Goal: Information Seeking & Learning: Learn about a topic

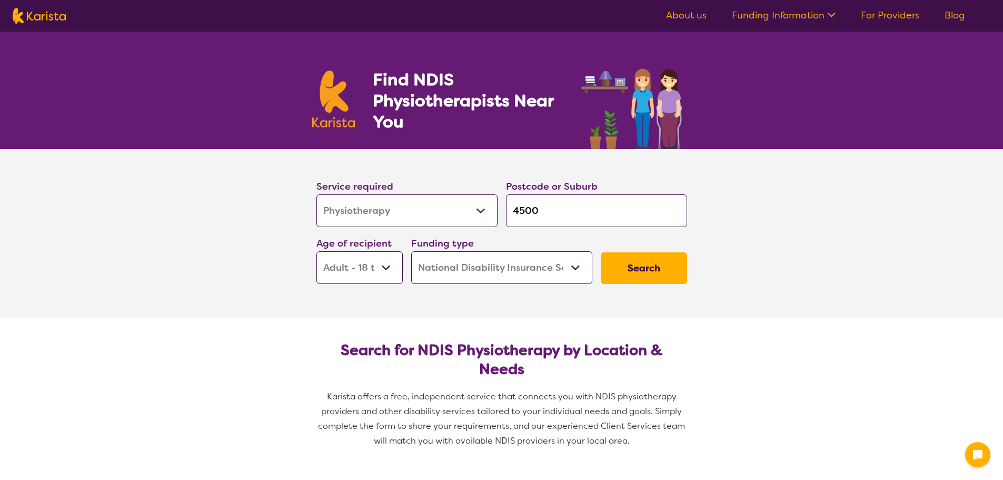
select select "Physiotherapy"
select select "AD"
select select "NDIS"
select select "Physiotherapy"
select select "AD"
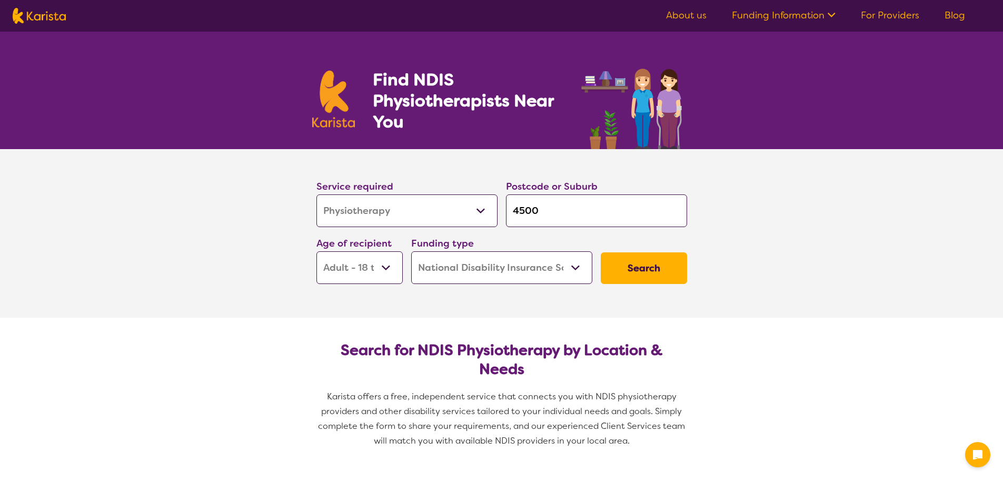
select select "NDIS"
click at [832, 16] on icon at bounding box center [831, 15] width 8 height 5
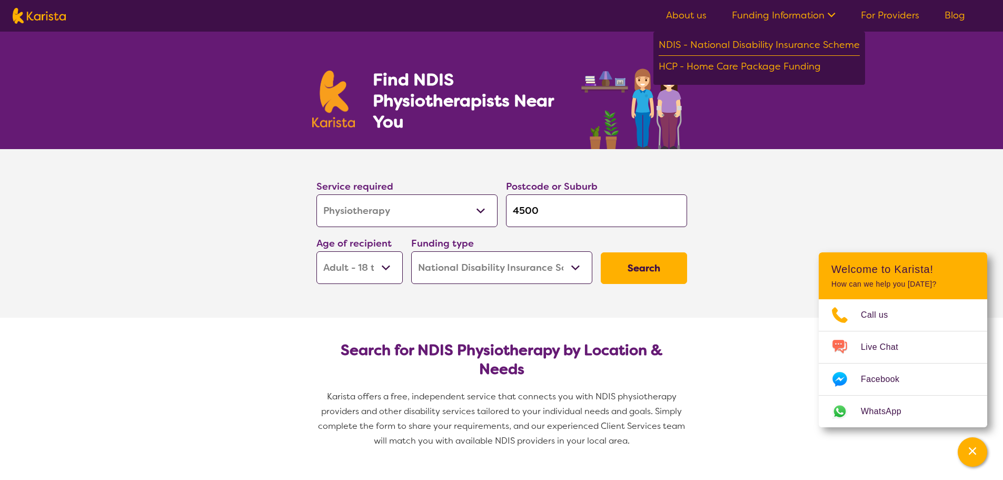
click at [832, 16] on icon at bounding box center [831, 15] width 8 height 5
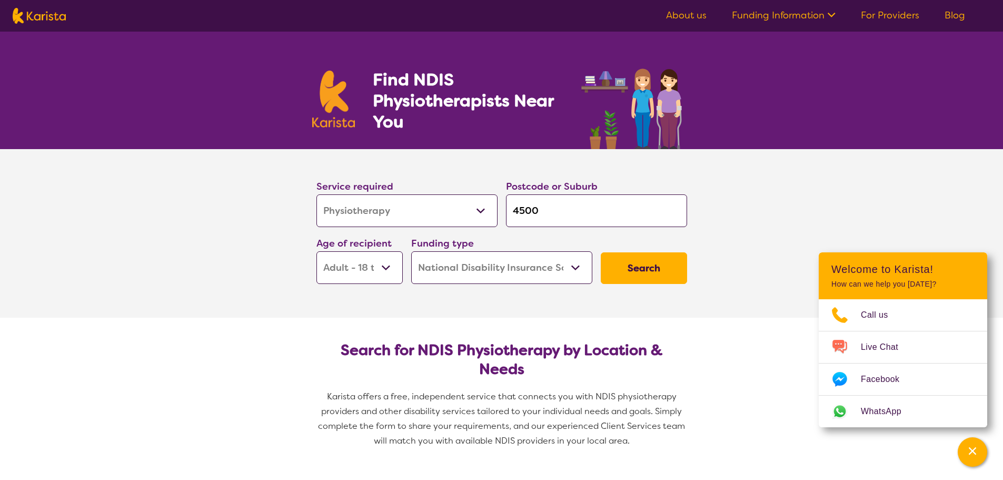
click at [958, 16] on link "Blog" at bounding box center [954, 15] width 21 height 13
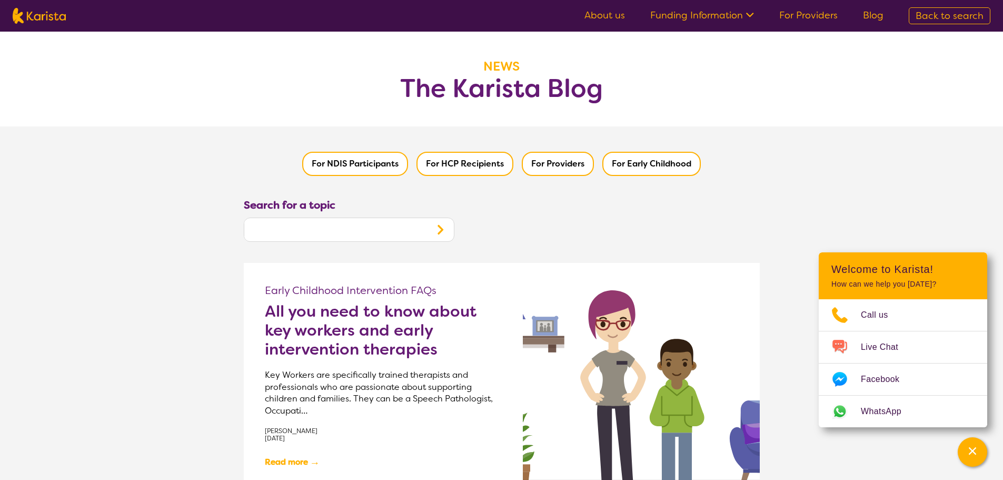
click at [325, 165] on button "For NDIS Participants" at bounding box center [355, 164] width 106 height 24
